Goal: Information Seeking & Learning: Learn about a topic

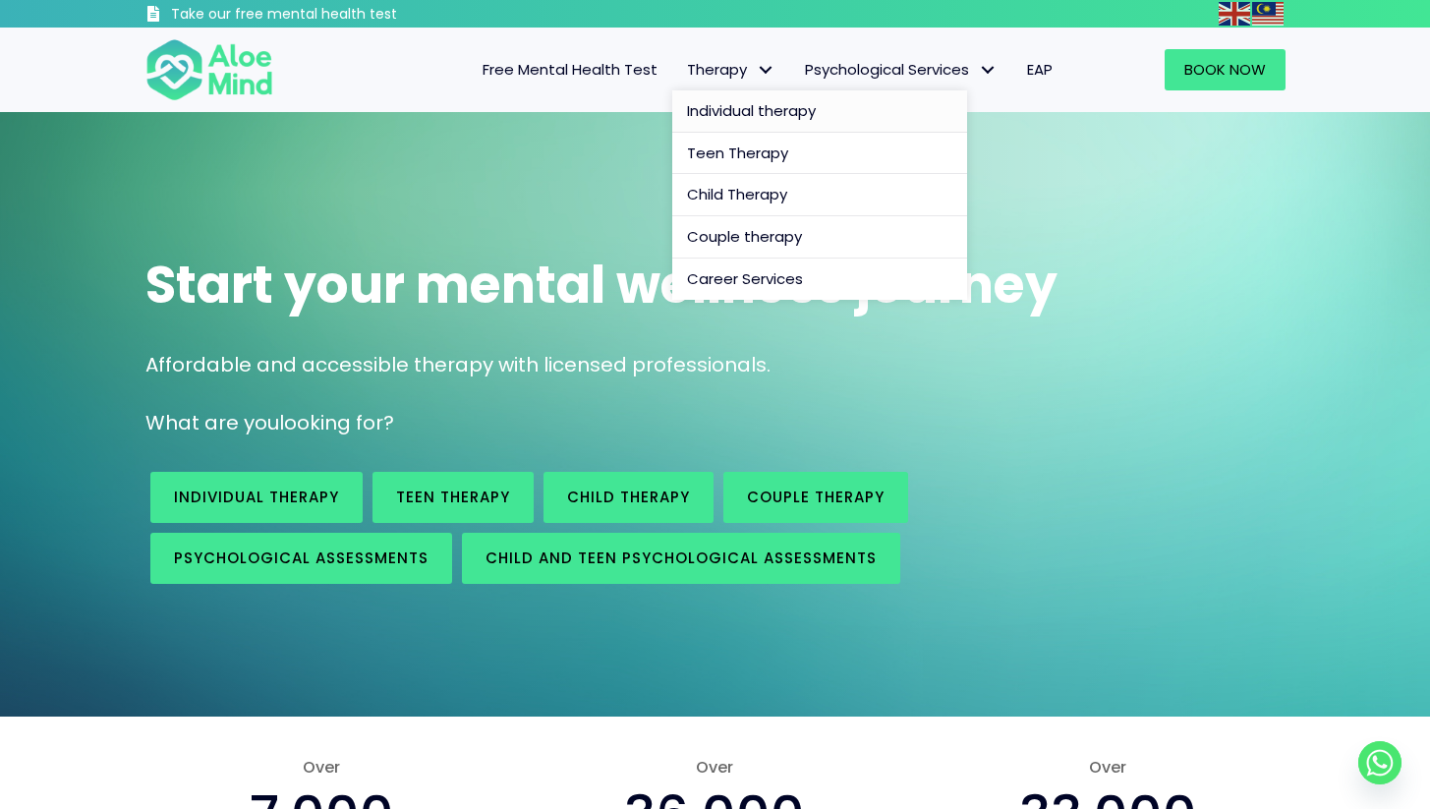
click at [765, 117] on span "Individual therapy" at bounding box center [751, 110] width 129 height 21
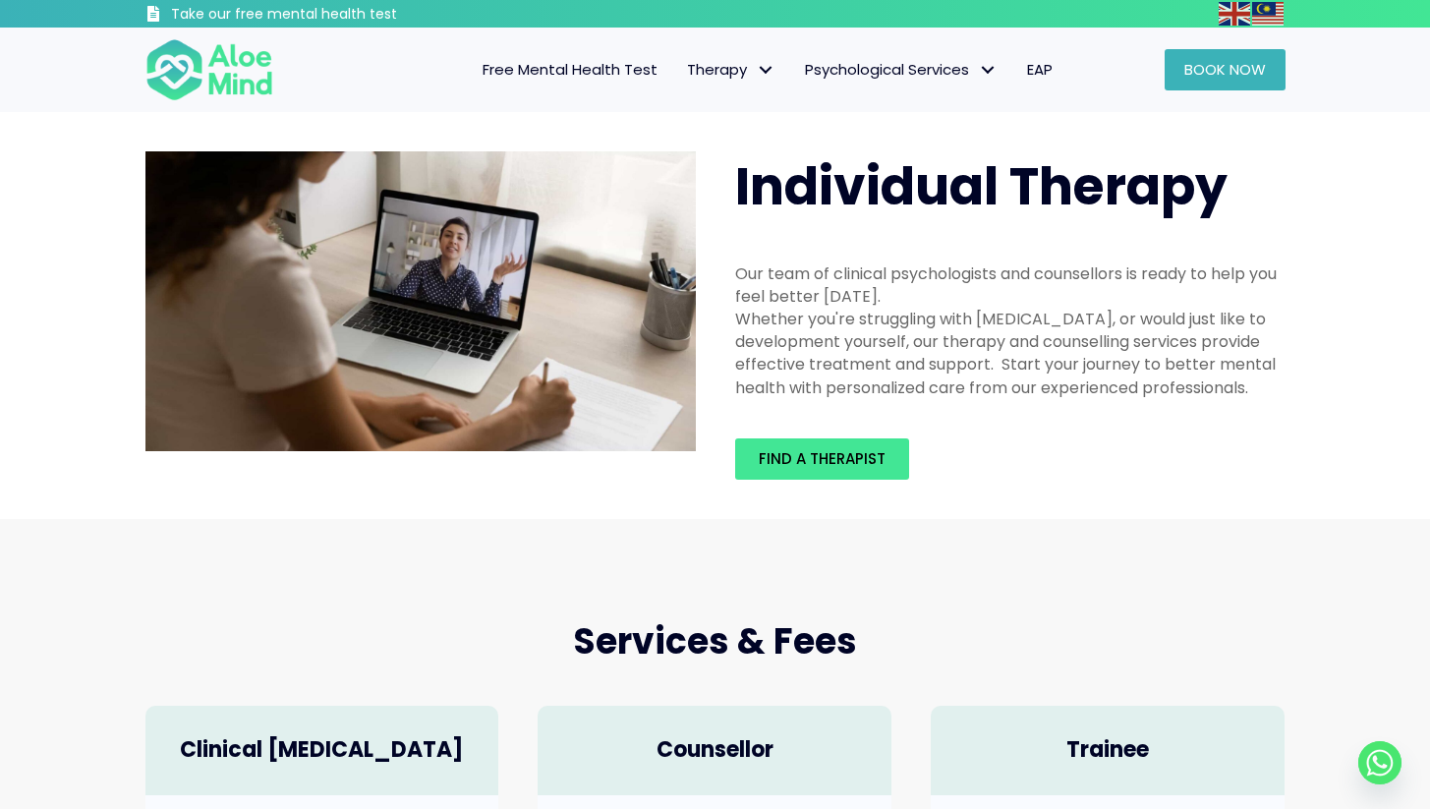
click at [1186, 52] on link "Book Now" at bounding box center [1224, 69] width 121 height 41
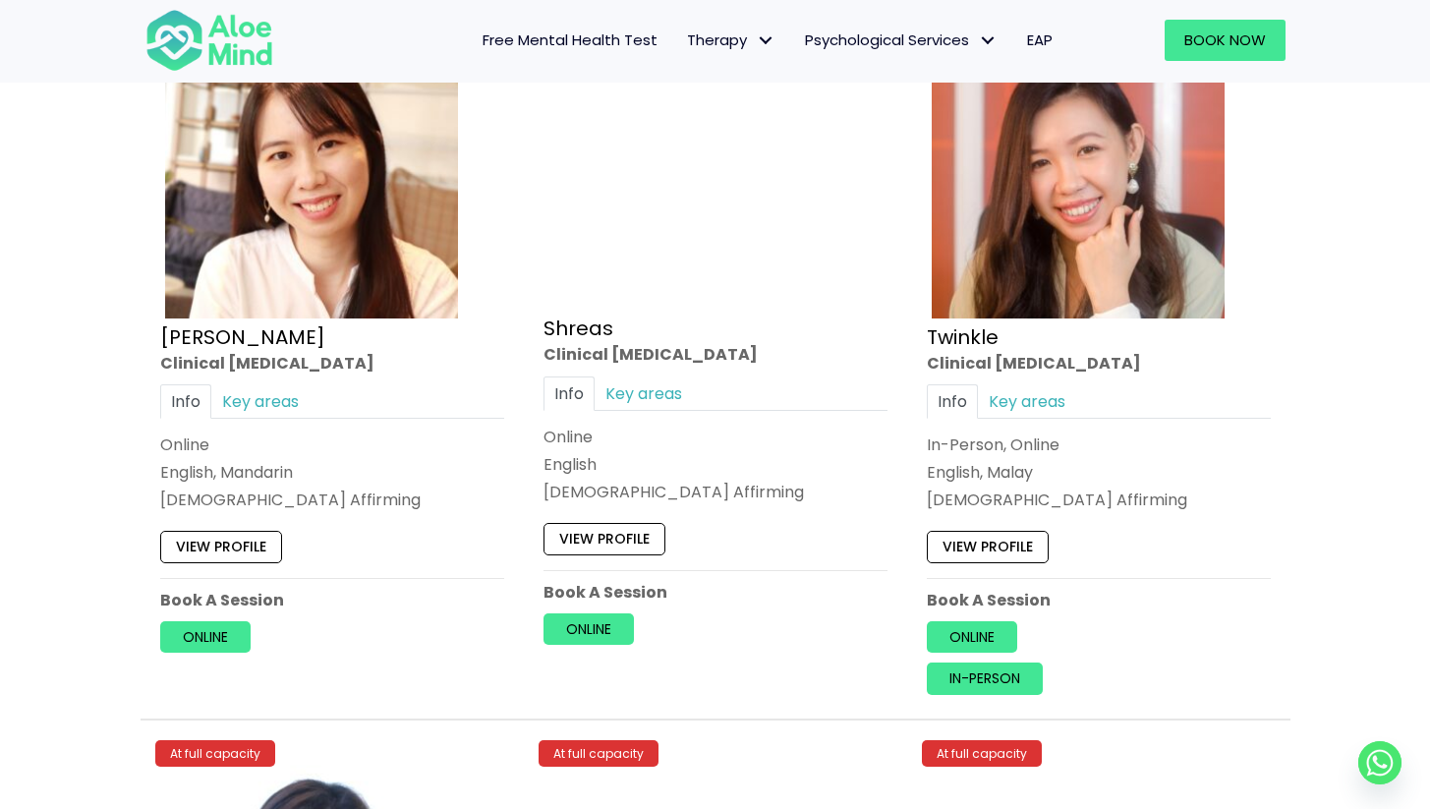
scroll to position [7657, 0]
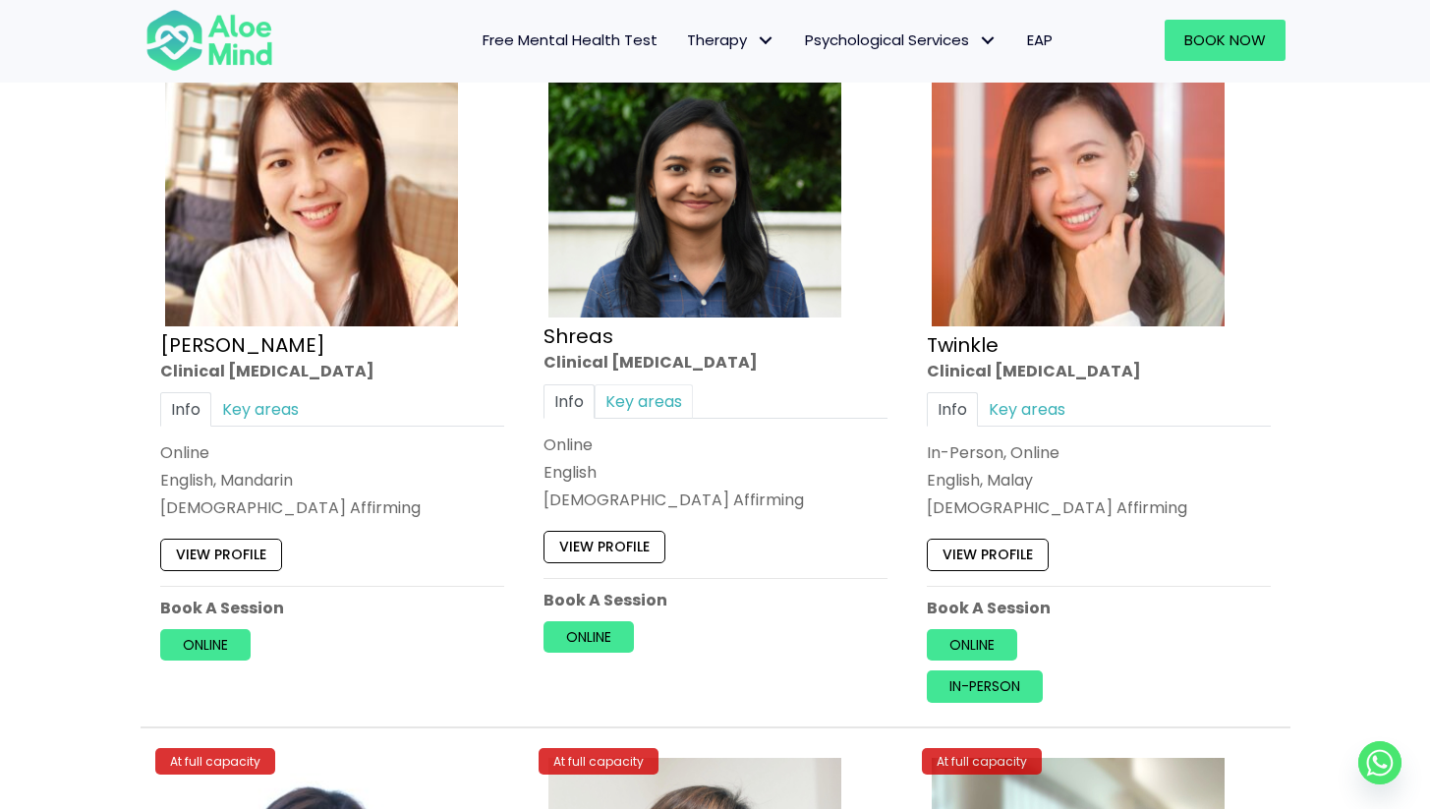
click at [665, 383] on link "Key areas" at bounding box center [644, 400] width 98 height 34
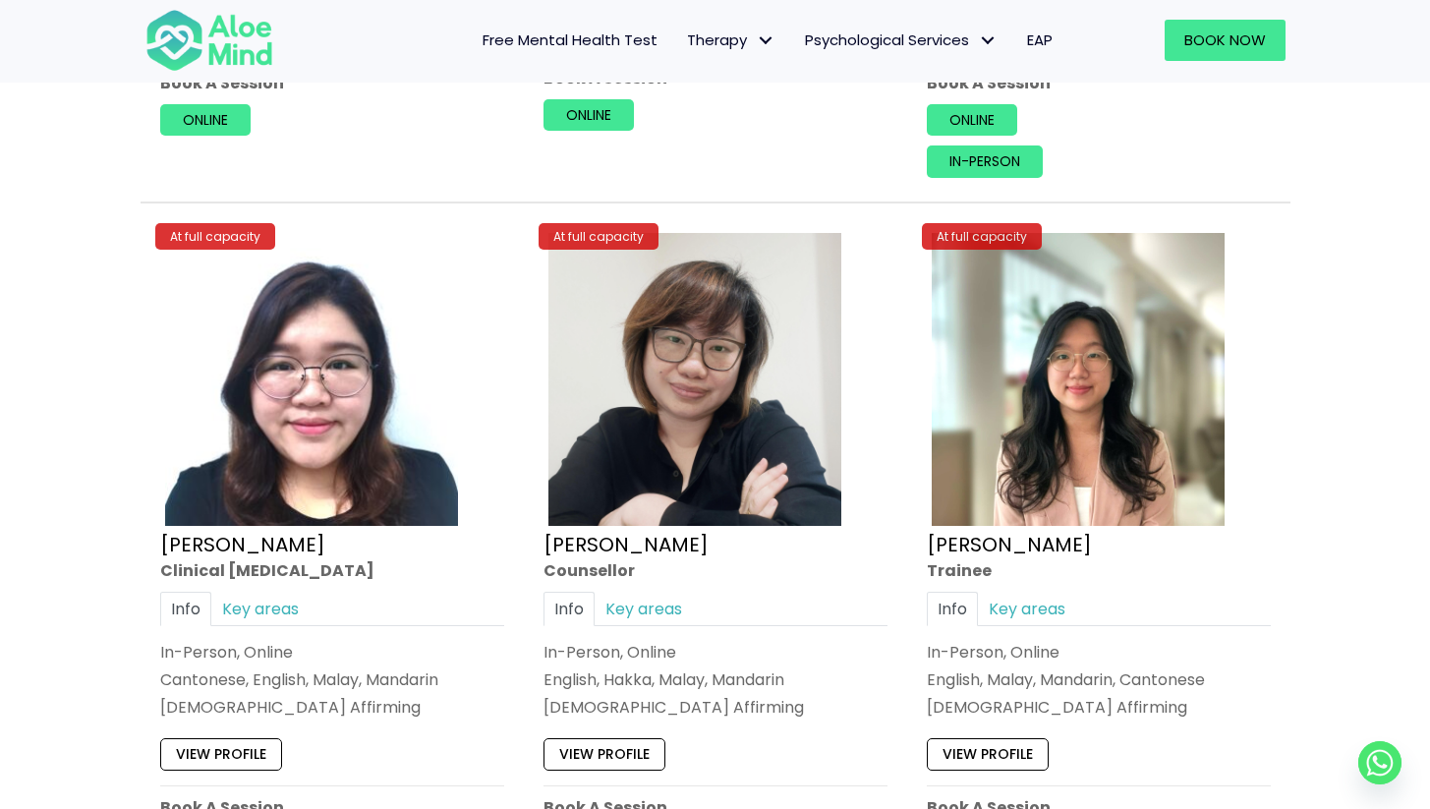
scroll to position [8203, 0]
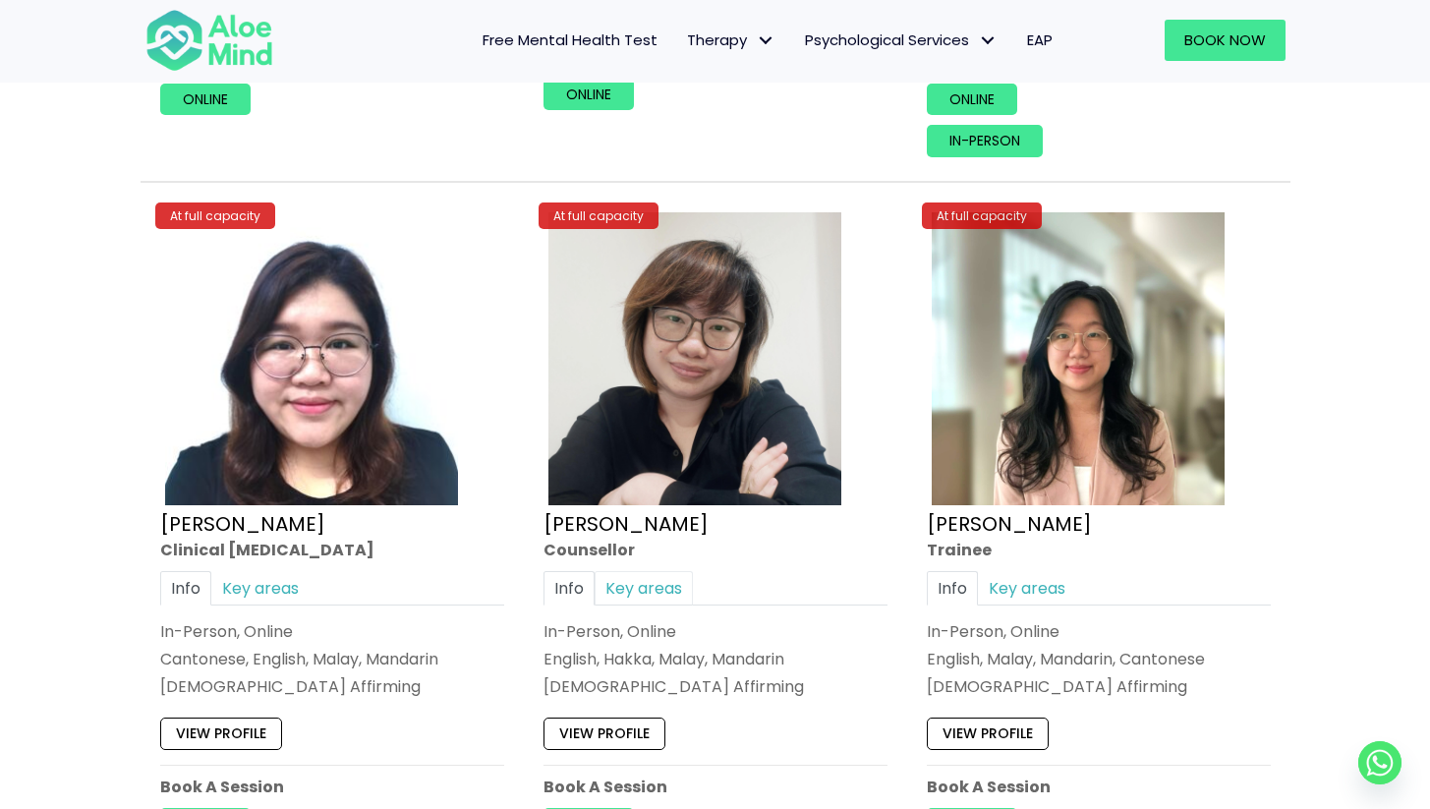
click at [637, 571] on link "Key areas" at bounding box center [644, 588] width 98 height 34
click at [1029, 571] on link "Key areas" at bounding box center [1027, 588] width 98 height 34
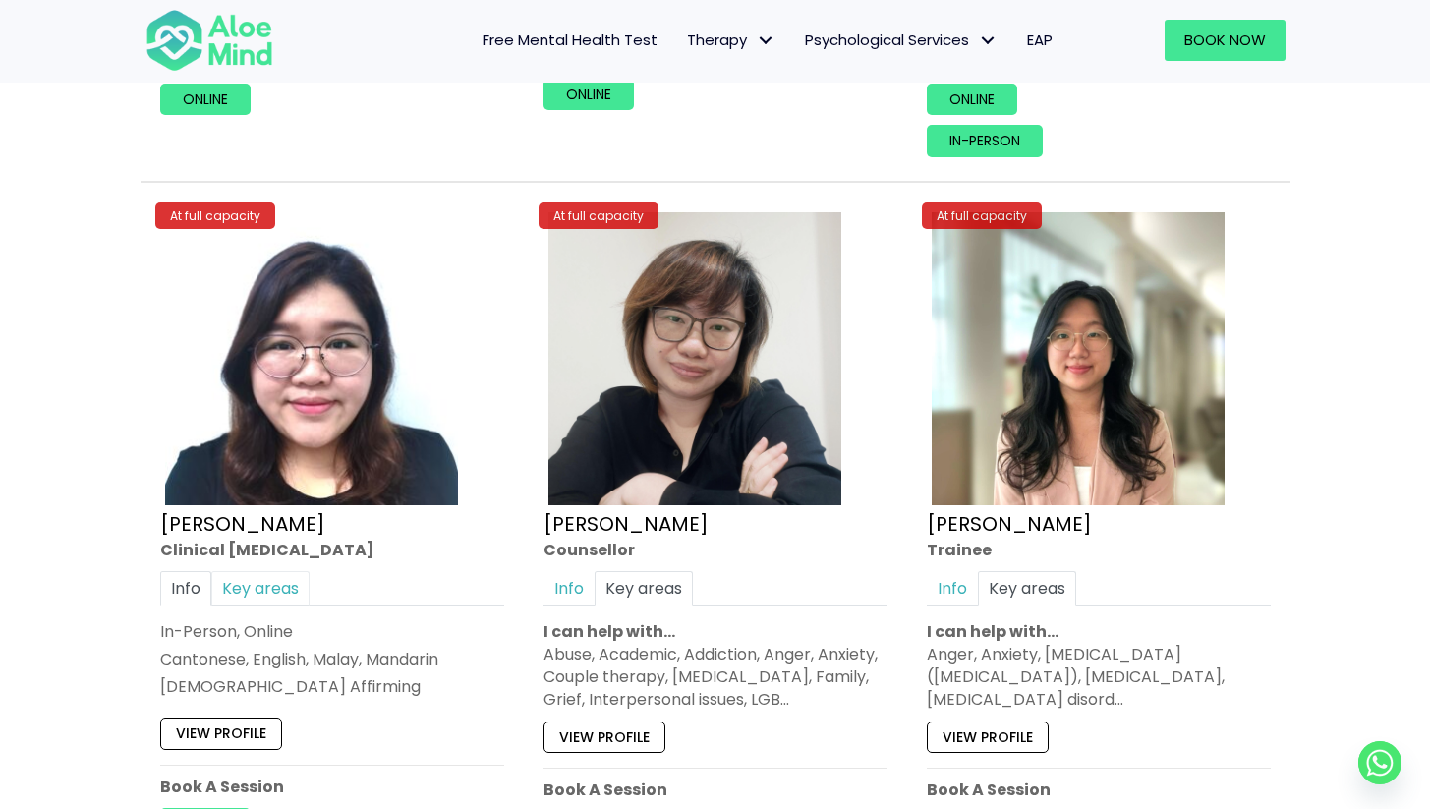
click at [271, 571] on link "Key areas" at bounding box center [260, 588] width 98 height 34
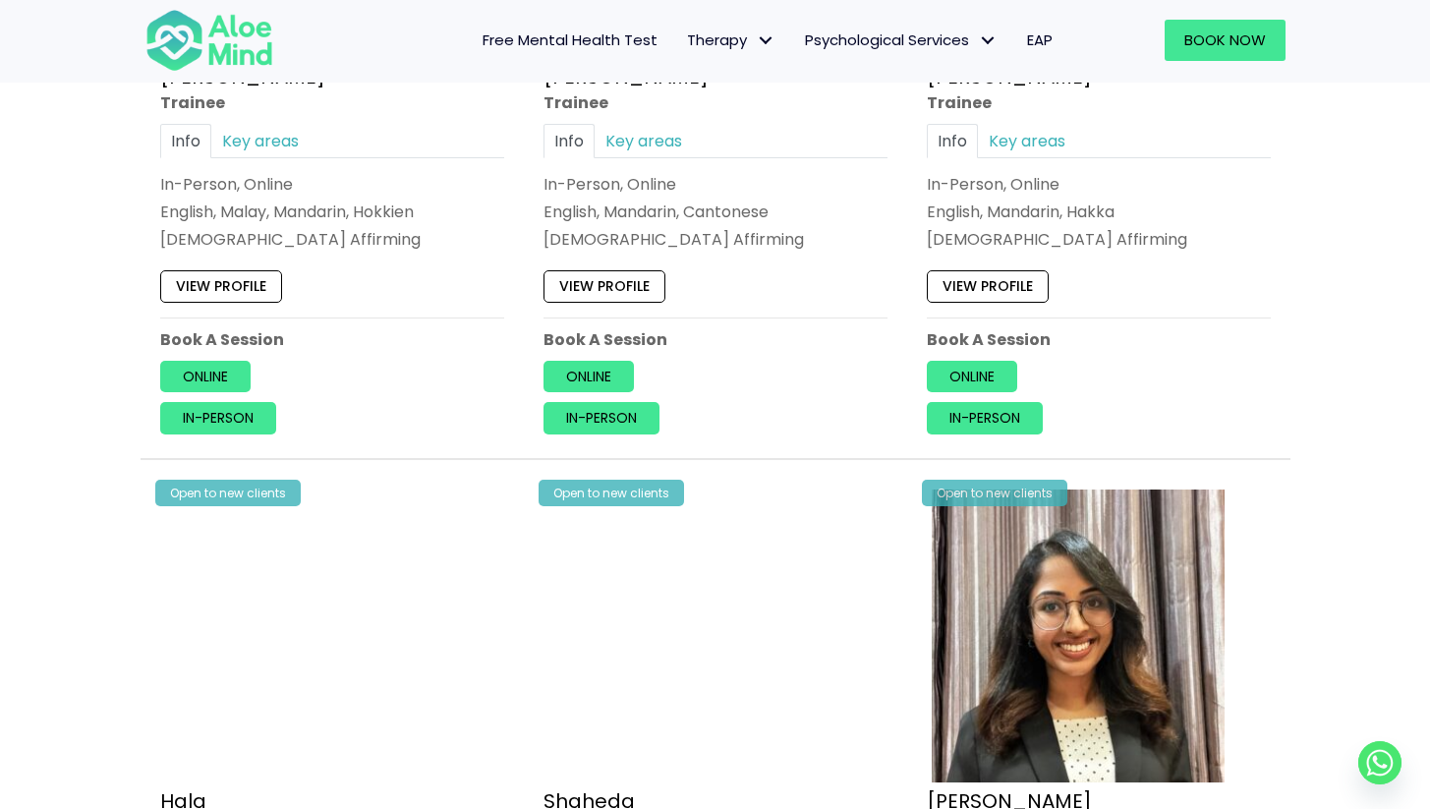
scroll to position [1280, 0]
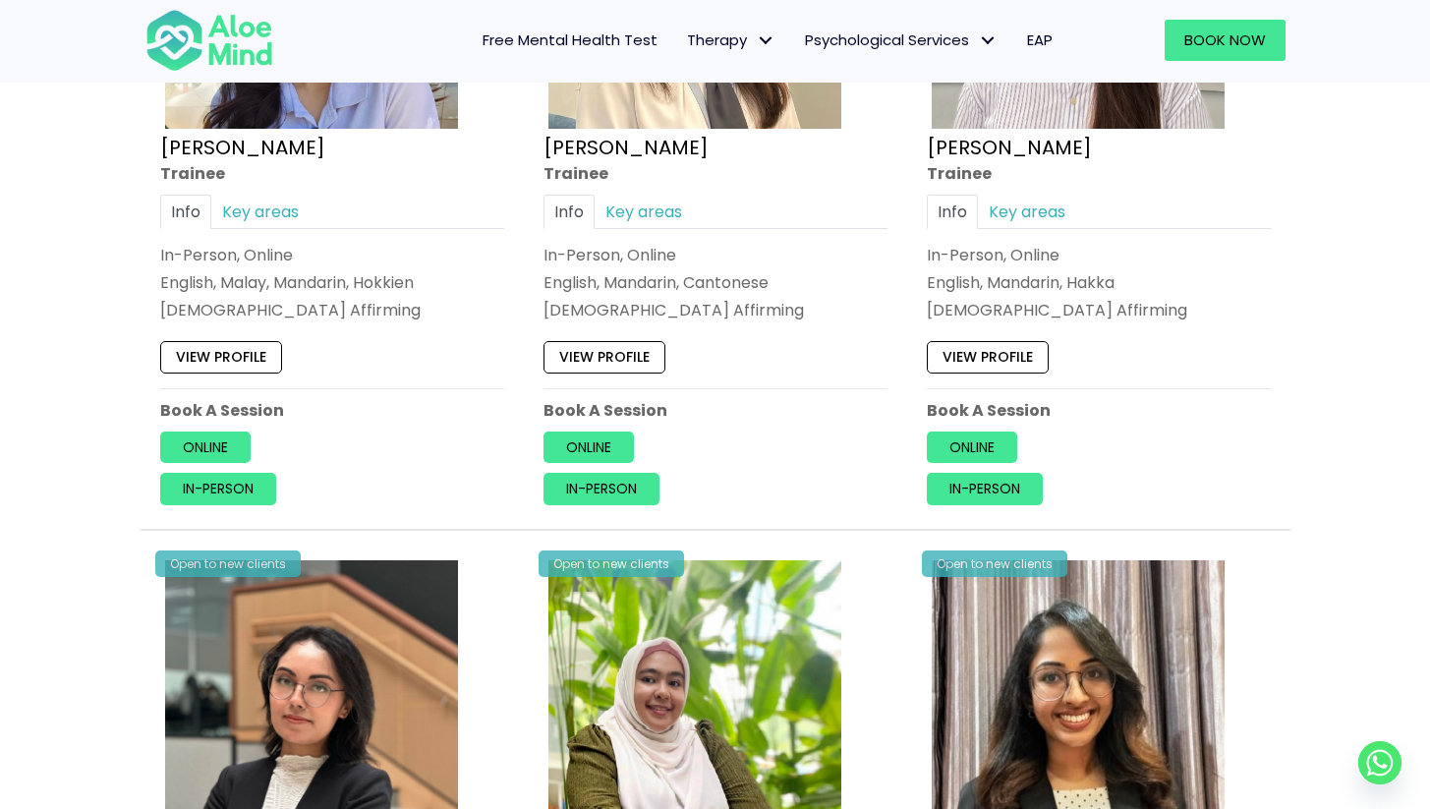
click at [597, 37] on span "Free Mental Health Test" at bounding box center [570, 39] width 175 height 21
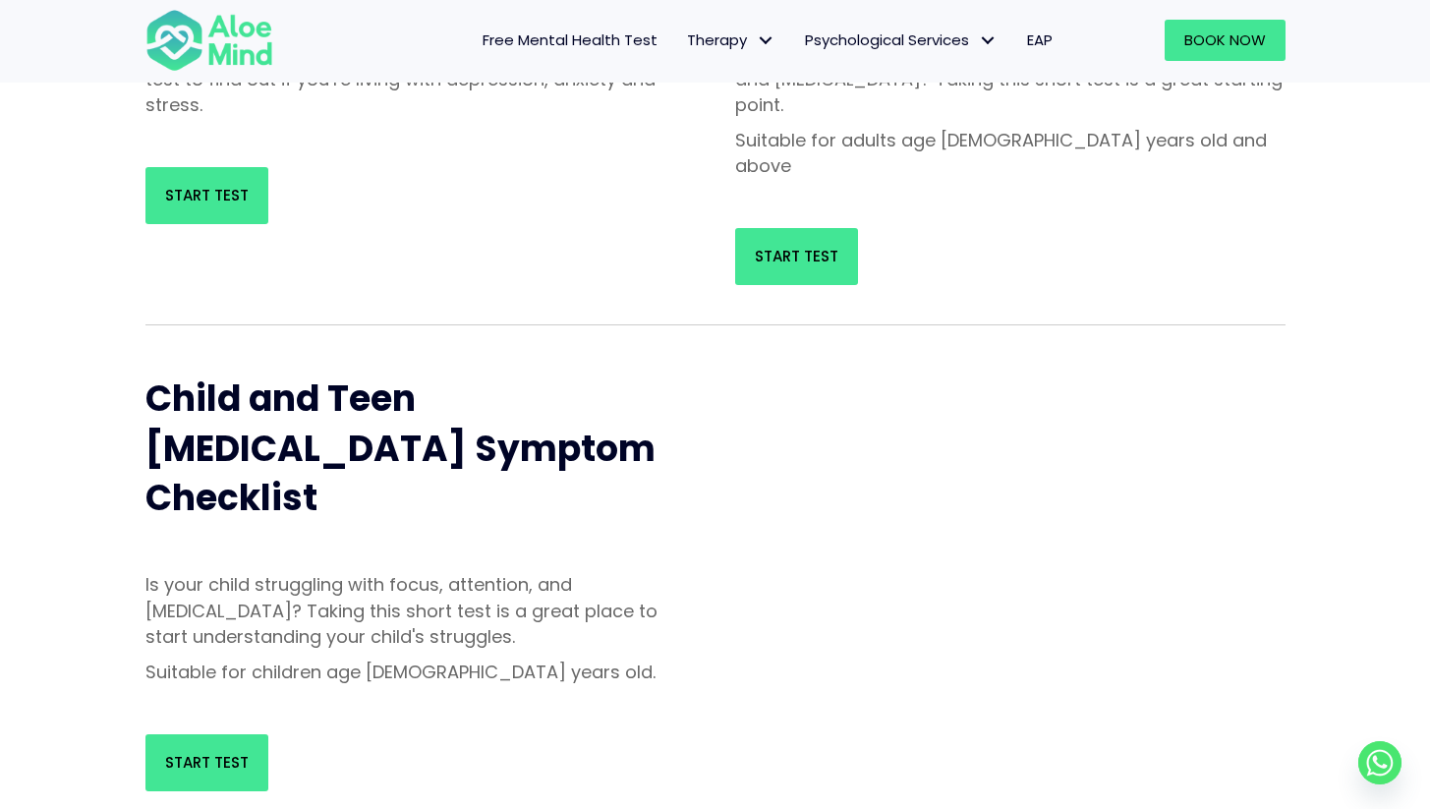
scroll to position [637, 0]
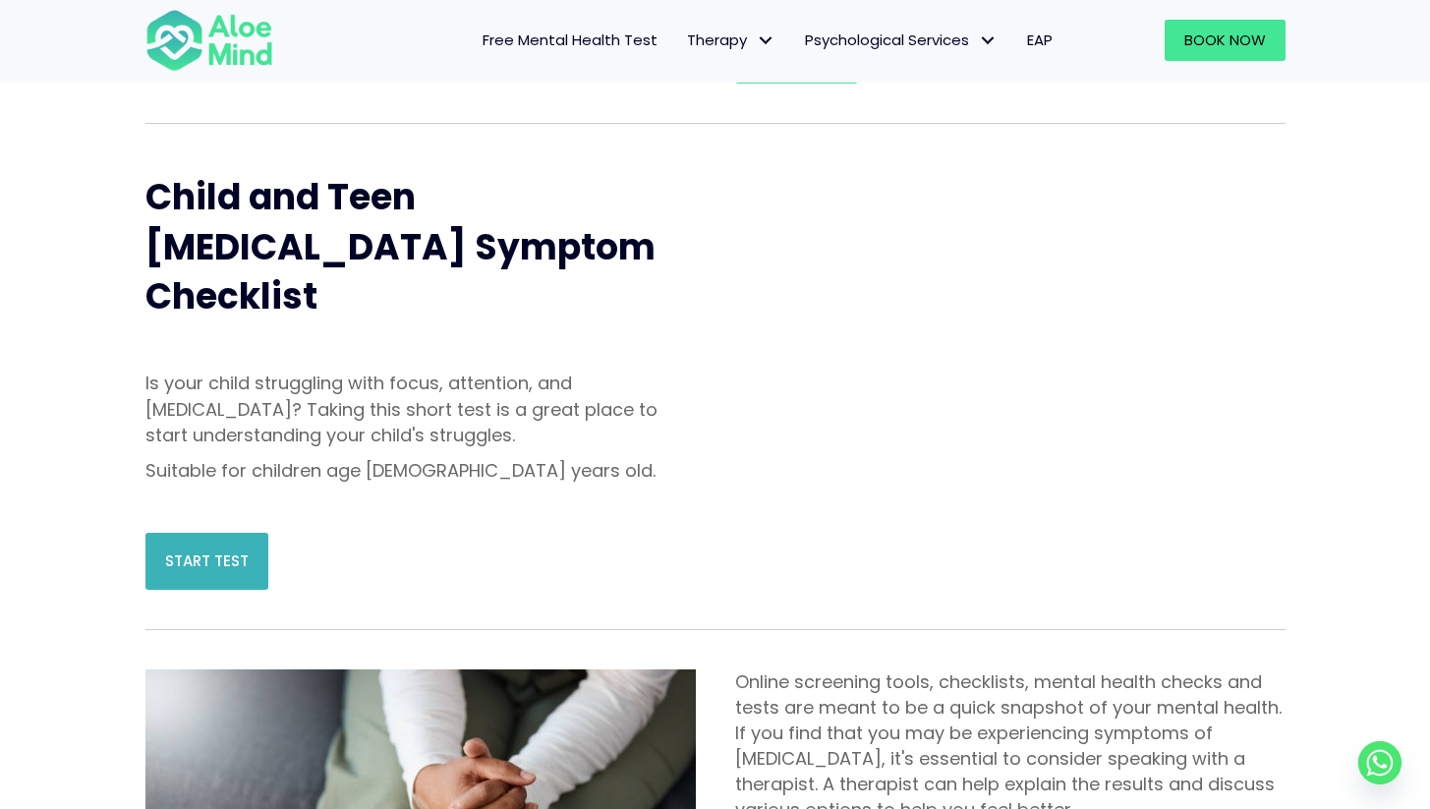
click at [198, 550] on span "Start Test" at bounding box center [207, 560] width 84 height 21
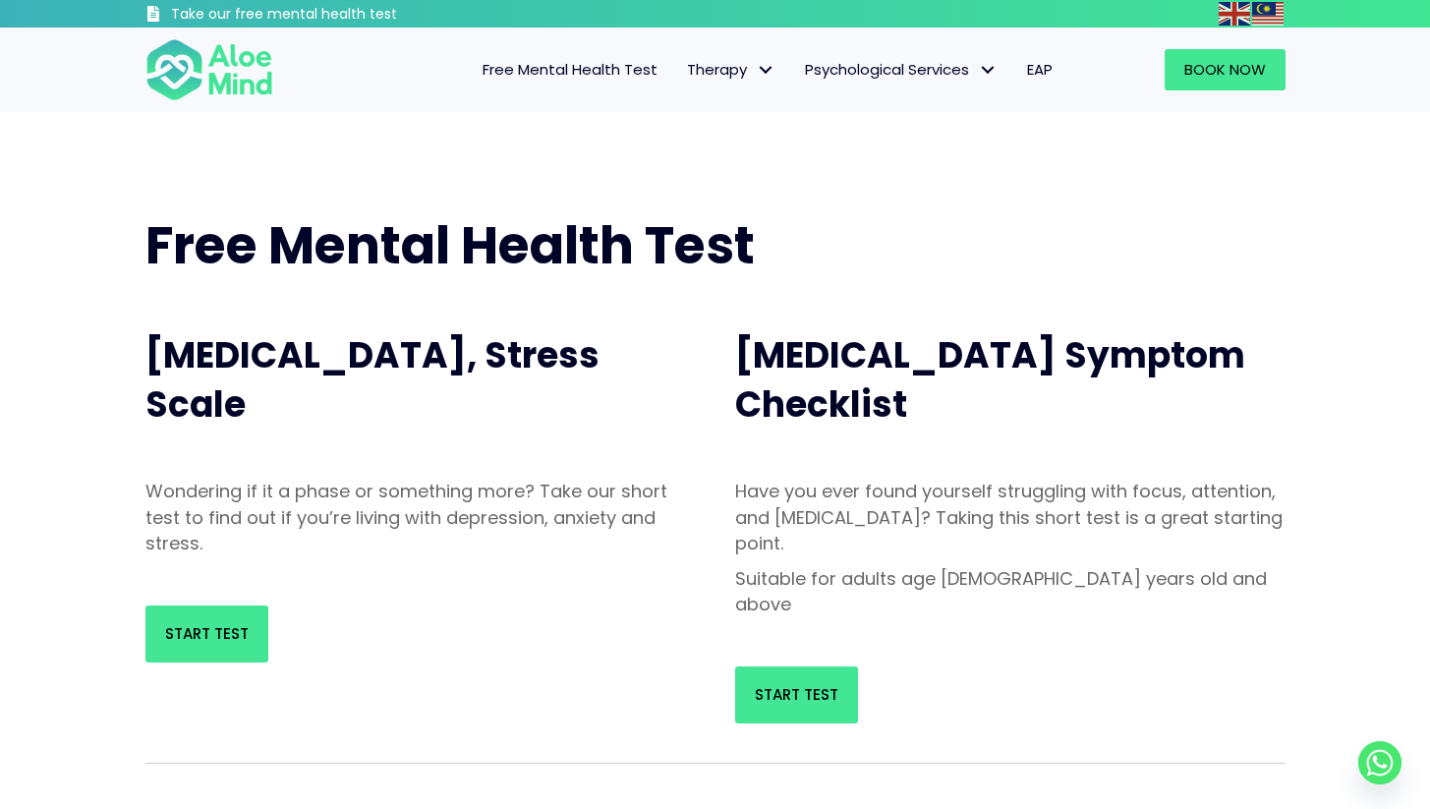
scroll to position [0, 0]
